Goal: Task Accomplishment & Management: Use online tool/utility

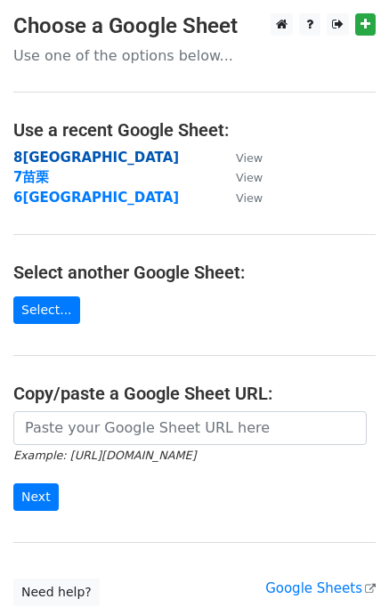
click at [56, 157] on strong "8宜蘭市" at bounding box center [96, 158] width 166 height 16
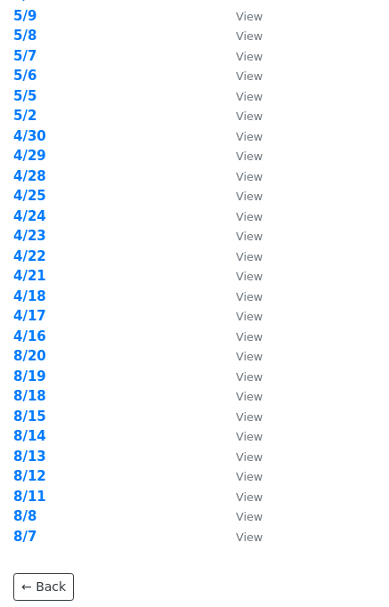
scroll to position [475, 0]
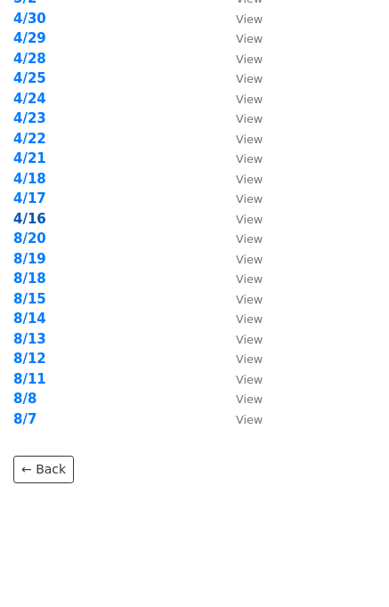
click at [34, 216] on strong "4/16" at bounding box center [29, 219] width 33 height 16
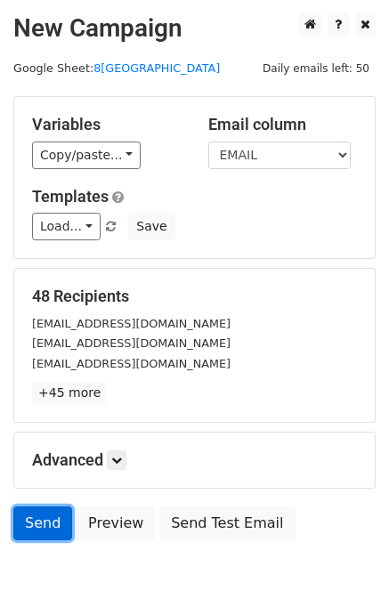
click at [51, 538] on link "Send" at bounding box center [42, 524] width 59 height 34
